Goal: Transaction & Acquisition: Purchase product/service

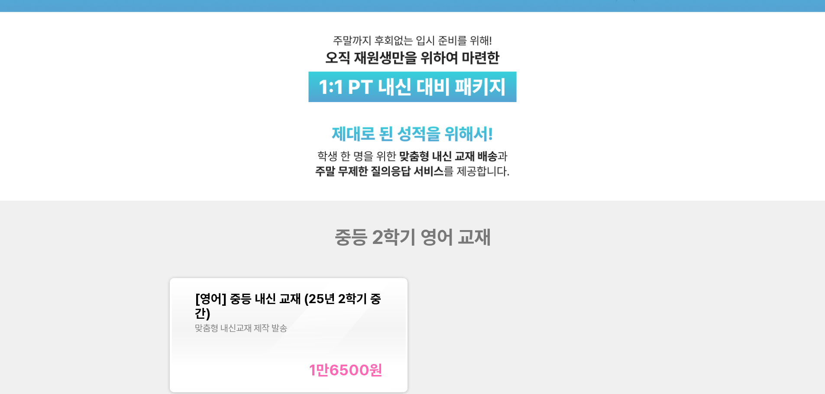
scroll to position [260, 0]
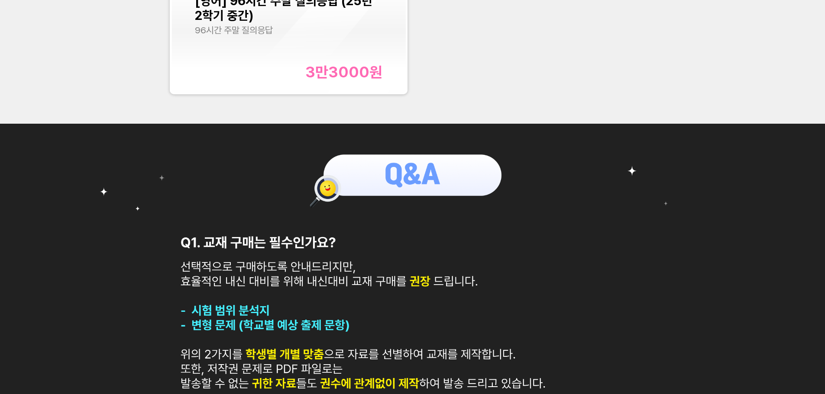
scroll to position [132, 0]
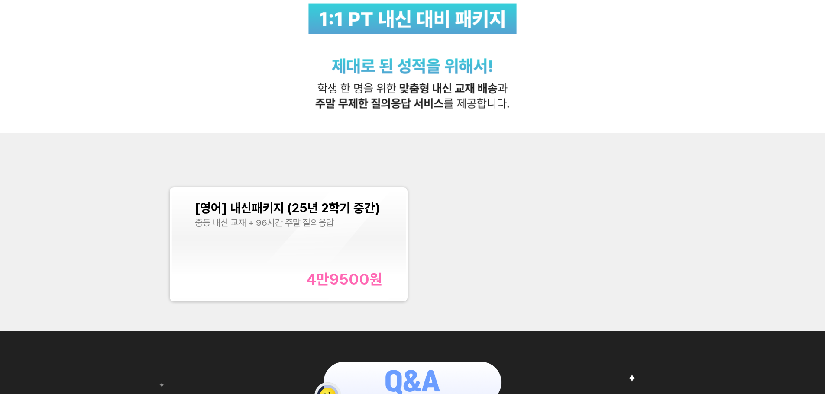
scroll to position [260, 0]
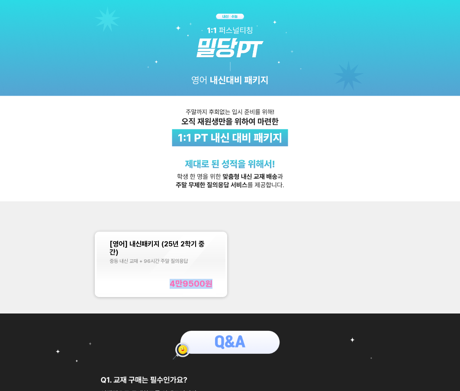
drag, startPoint x: 168, startPoint y: 278, endPoint x: 219, endPoint y: 282, distance: 50.4
click at [219, 282] on div "[영어] 내신패키지 (25년 2학기 중간) 중등 내신 교재 + 96시간 주말 질의응답 4만9500 원" at bounding box center [161, 264] width 129 height 62
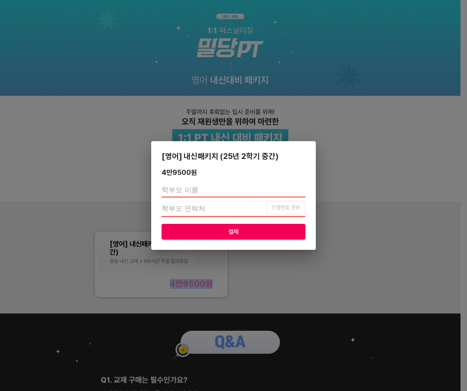
copy div "4만9500 원"
click at [367, 219] on div "[영어] 내신패키지 (25년 2학기 중간) 4만9500 원 인증번호 전송 결제" at bounding box center [233, 195] width 467 height 391
